Goal: Task Accomplishment & Management: Manage account settings

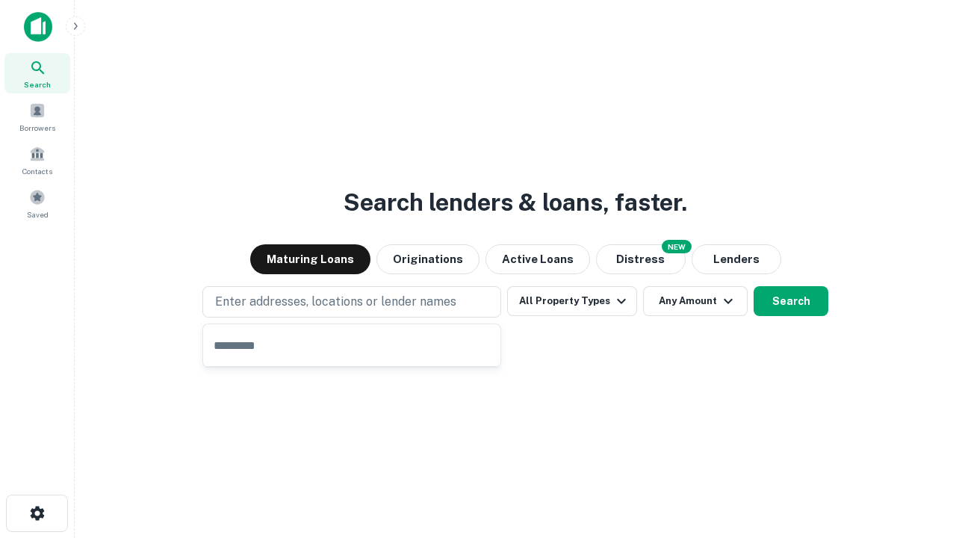
type input "**********"
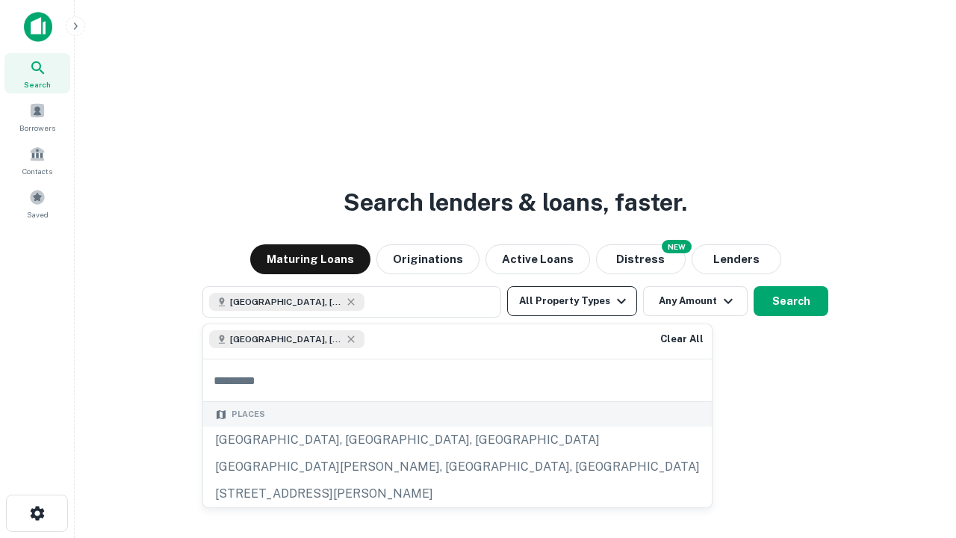
click at [572, 301] on button "All Property Types" at bounding box center [572, 301] width 130 height 30
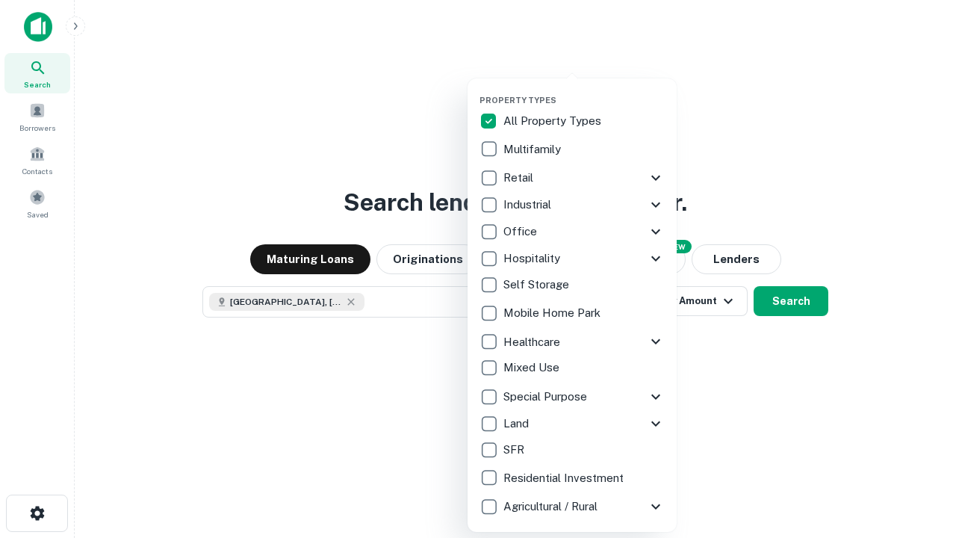
click at [584, 90] on button "button" at bounding box center [583, 90] width 209 height 1
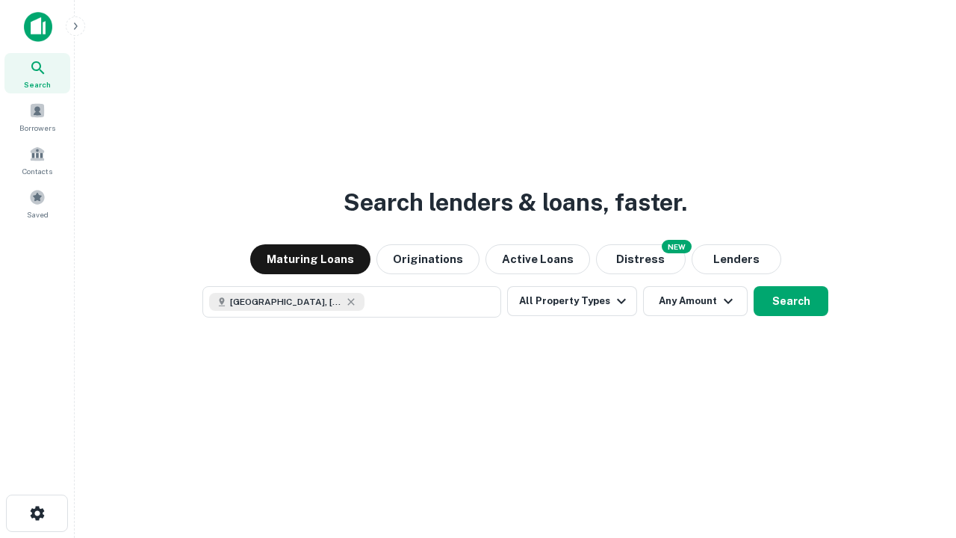
scroll to position [24, 0]
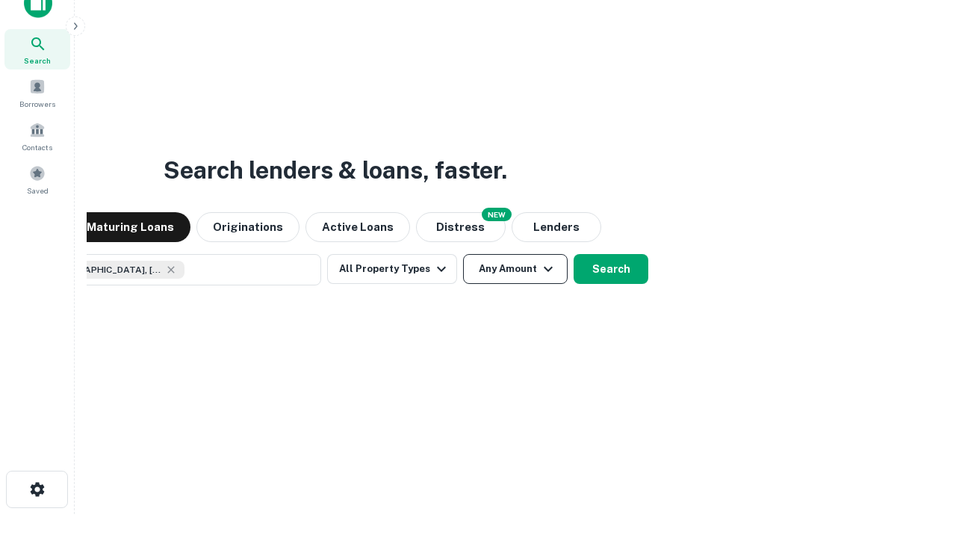
click at [463, 254] on button "Any Amount" at bounding box center [515, 269] width 105 height 30
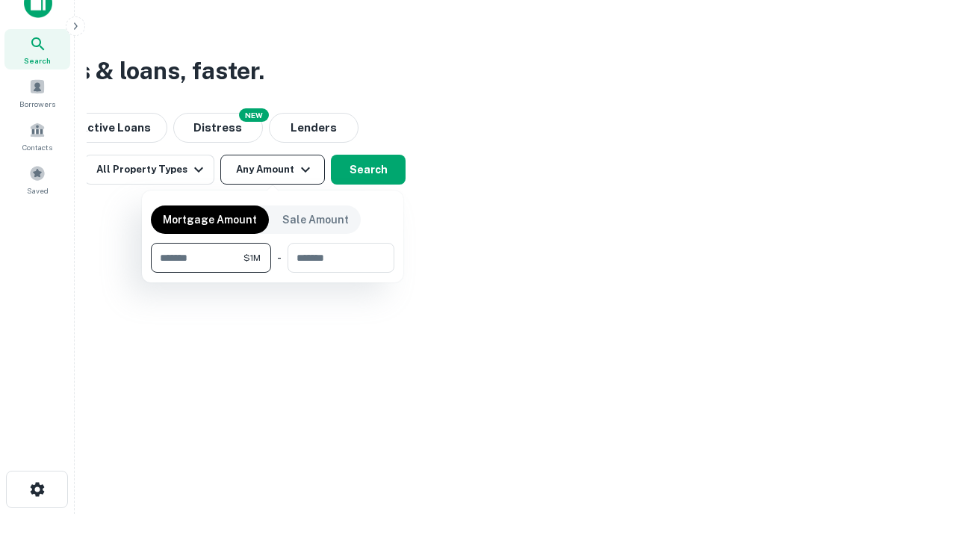
type input "*******"
click at [273, 273] on button "button" at bounding box center [272, 273] width 243 height 1
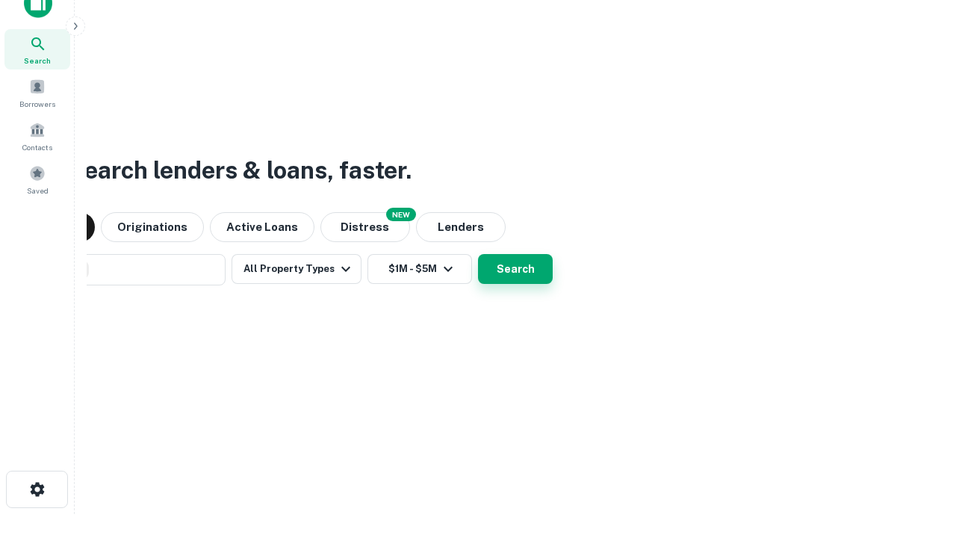
click at [478, 254] on button "Search" at bounding box center [515, 269] width 75 height 30
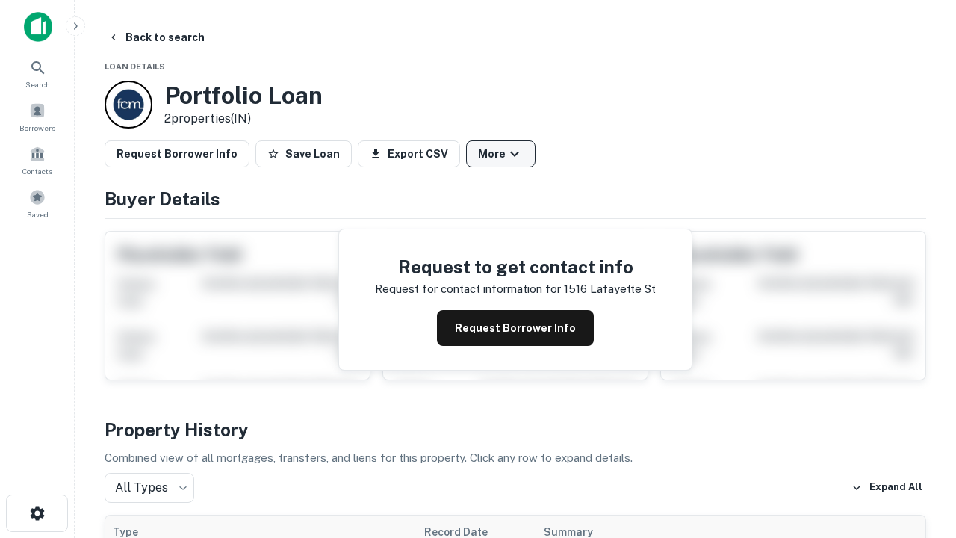
click at [500, 154] on button "More" at bounding box center [500, 153] width 69 height 27
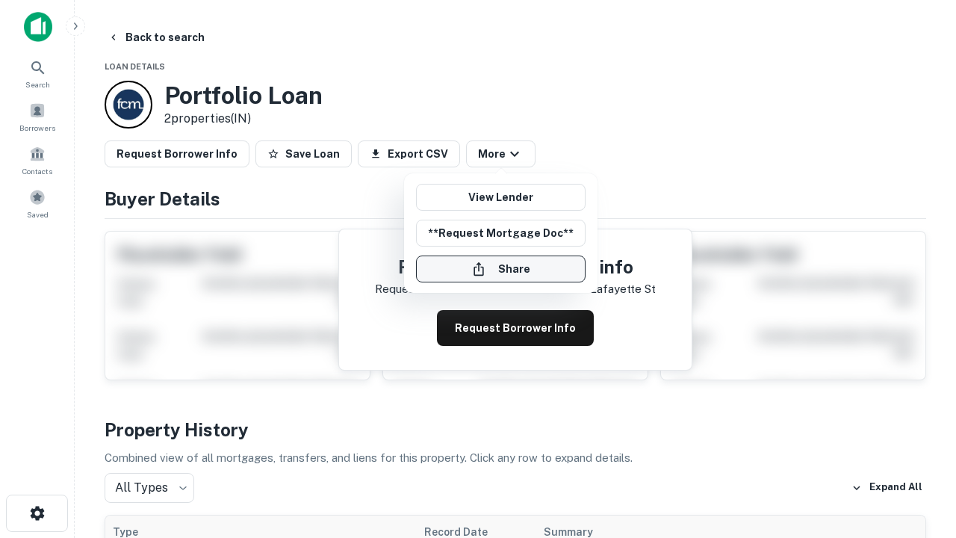
click at [500, 269] on button "Share" at bounding box center [500, 268] width 169 height 27
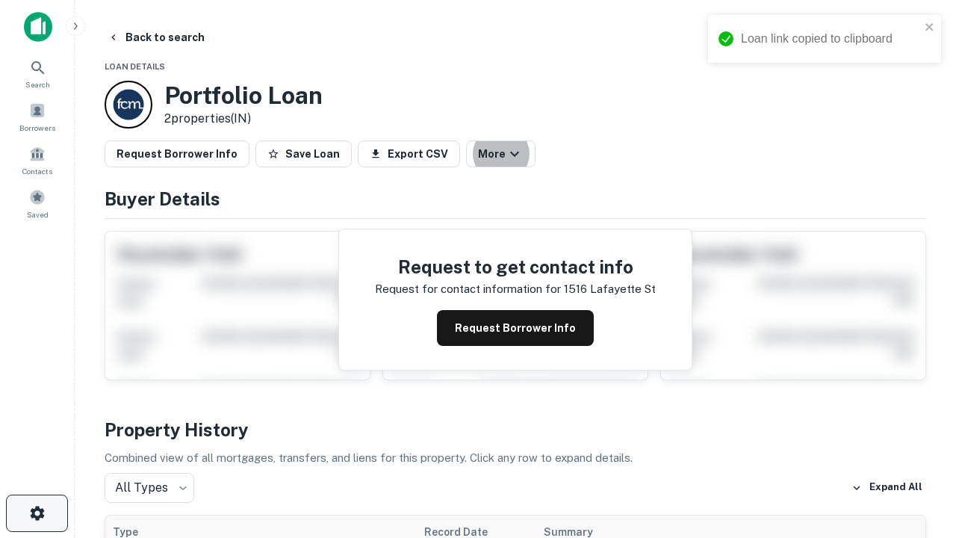
click at [37, 513] on icon "button" at bounding box center [37, 513] width 18 height 18
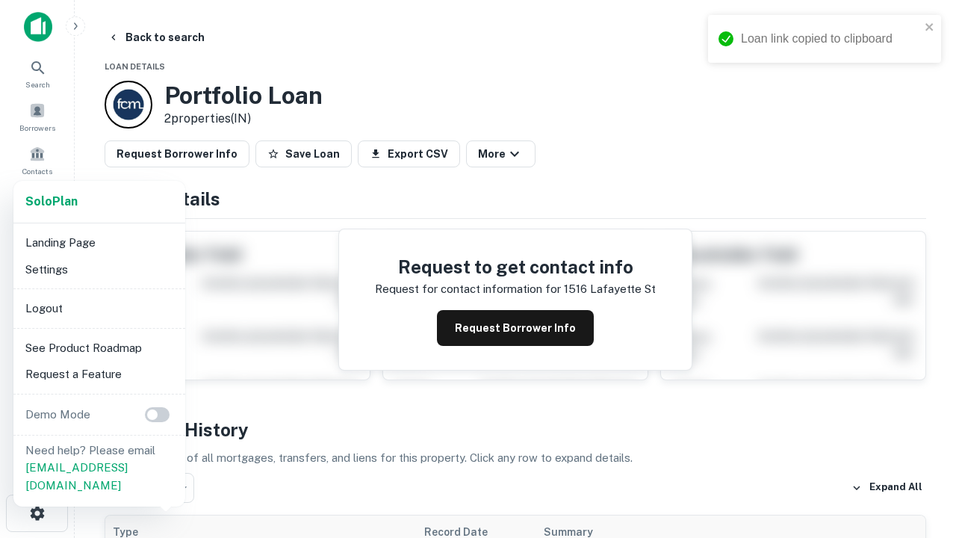
click at [99, 308] on li "Logout" at bounding box center [99, 308] width 160 height 27
